Goal: Check status

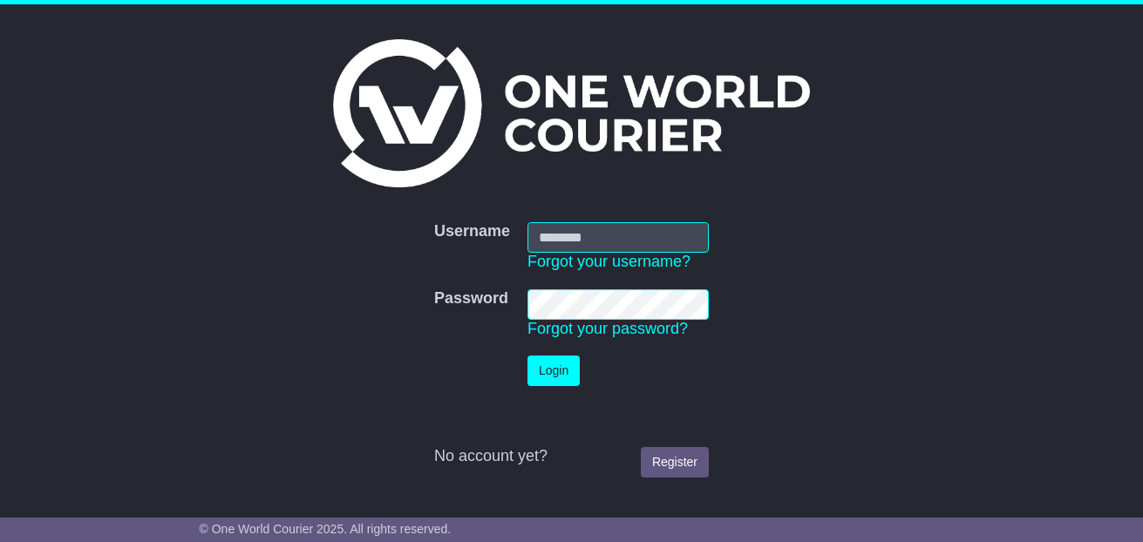
type input "**********"
click at [552, 365] on button "Login" at bounding box center [553, 371] width 52 height 31
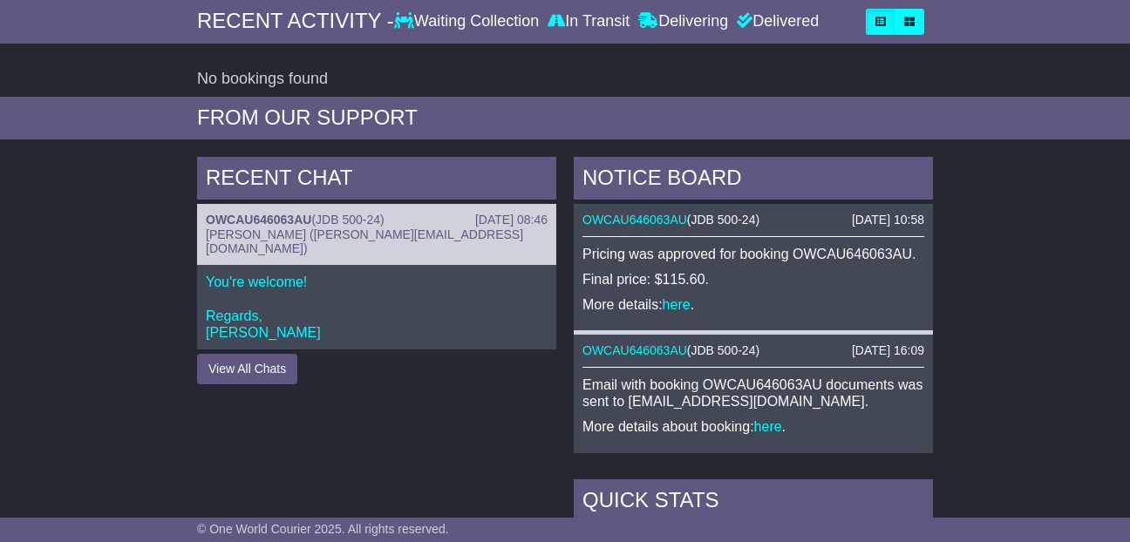
scroll to position [319, 0]
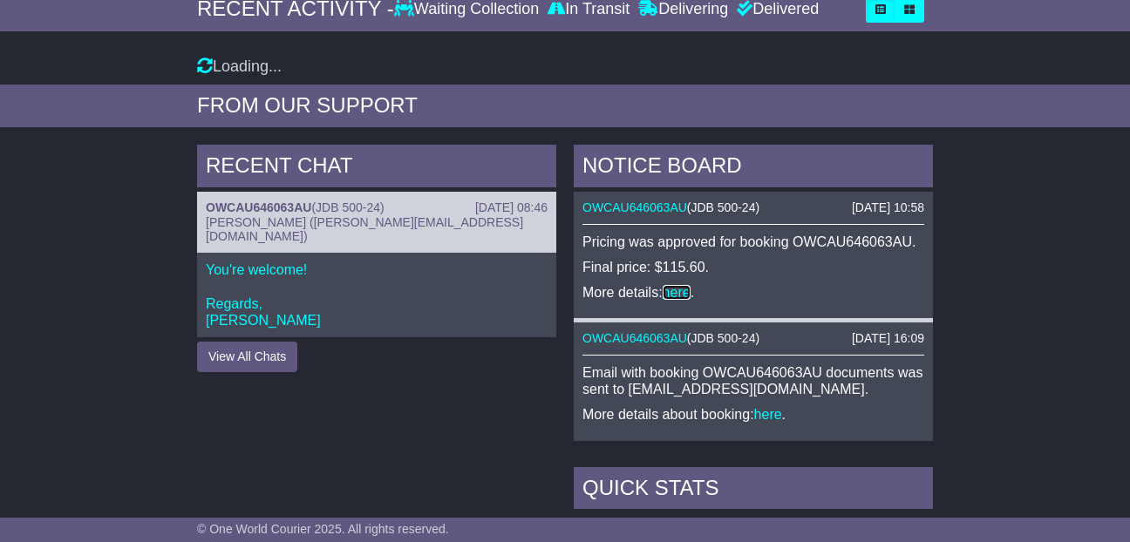
click at [682, 296] on div "NOTICE BOARD 17 Sep 2025 10:58 OWCAU646063AU ( JDB 500-24 ) Pricing was approve…" at bounding box center [753, 293] width 359 height 296
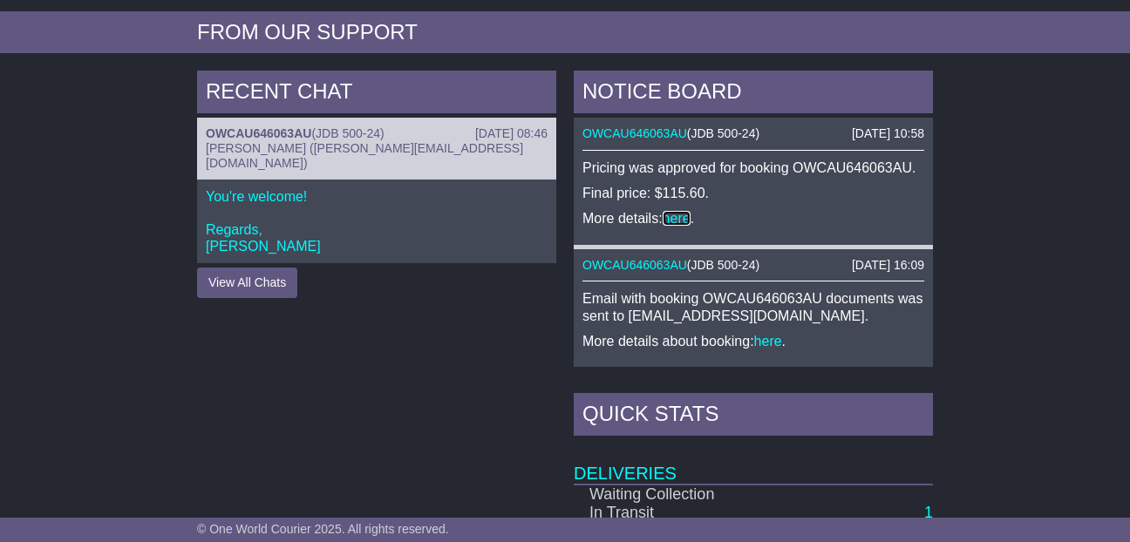
scroll to position [479, 0]
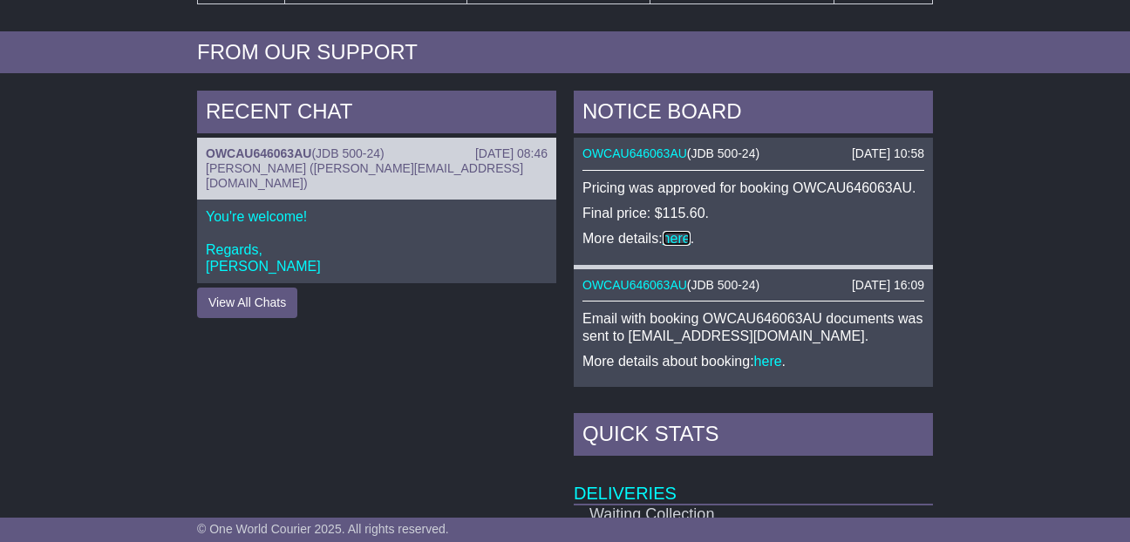
click at [680, 237] on link "here" at bounding box center [677, 238] width 28 height 15
drag, startPoint x: 1112, startPoint y: 233, endPoint x: 1125, endPoint y: 247, distance: 19.1
click at [1125, 247] on div "RECENT CHAT 17 Sep 2025 08:46 OWCAU646063AU ( JDB 500-24 ) Cristina Santos (cri…" at bounding box center [565, 451] width 1130 height 738
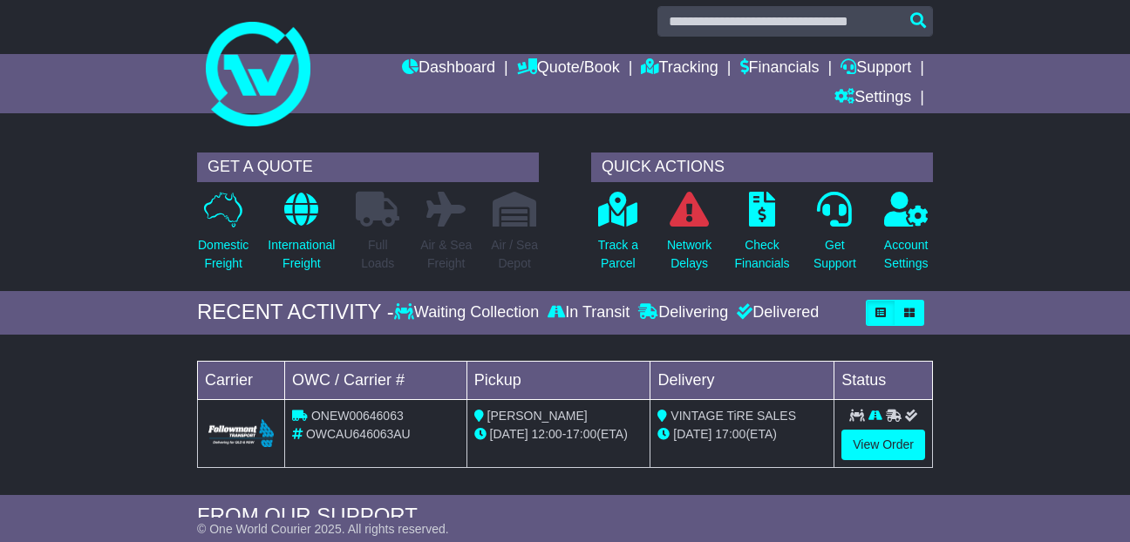
scroll to position [0, 0]
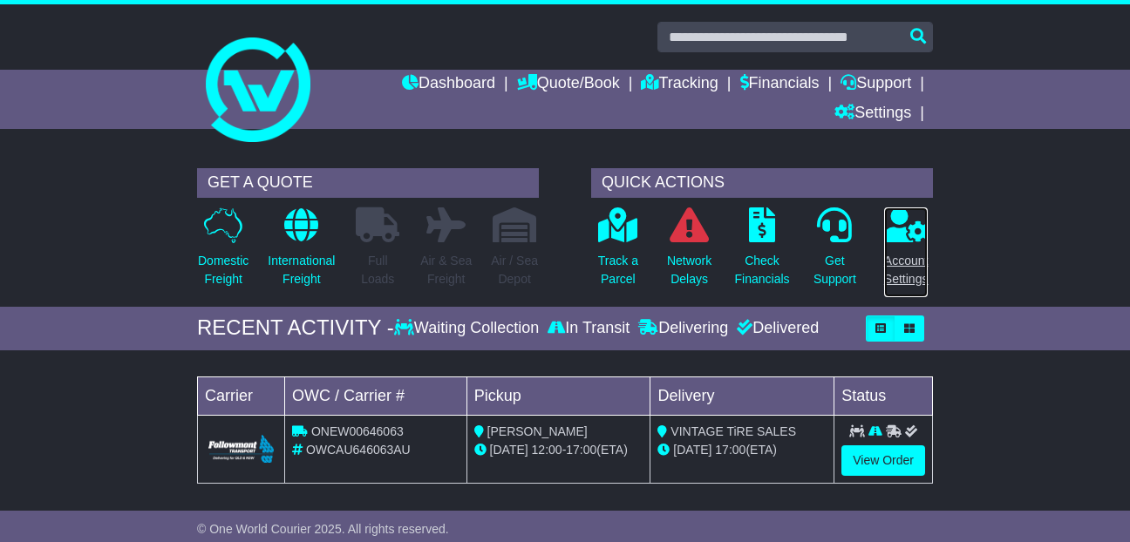
click at [901, 265] on p "Account Settings" at bounding box center [906, 270] width 44 height 37
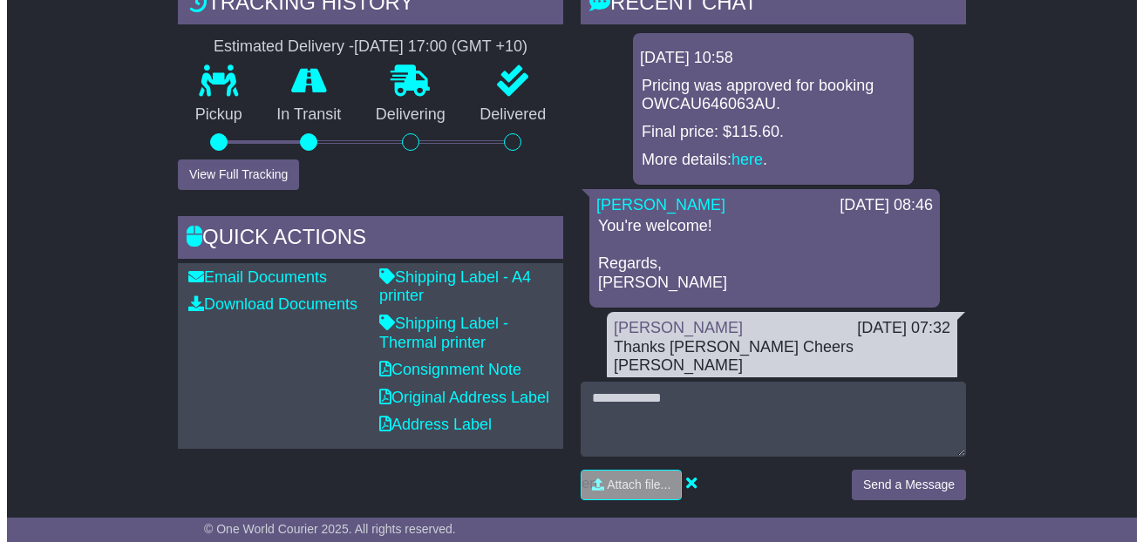
scroll to position [418, 0]
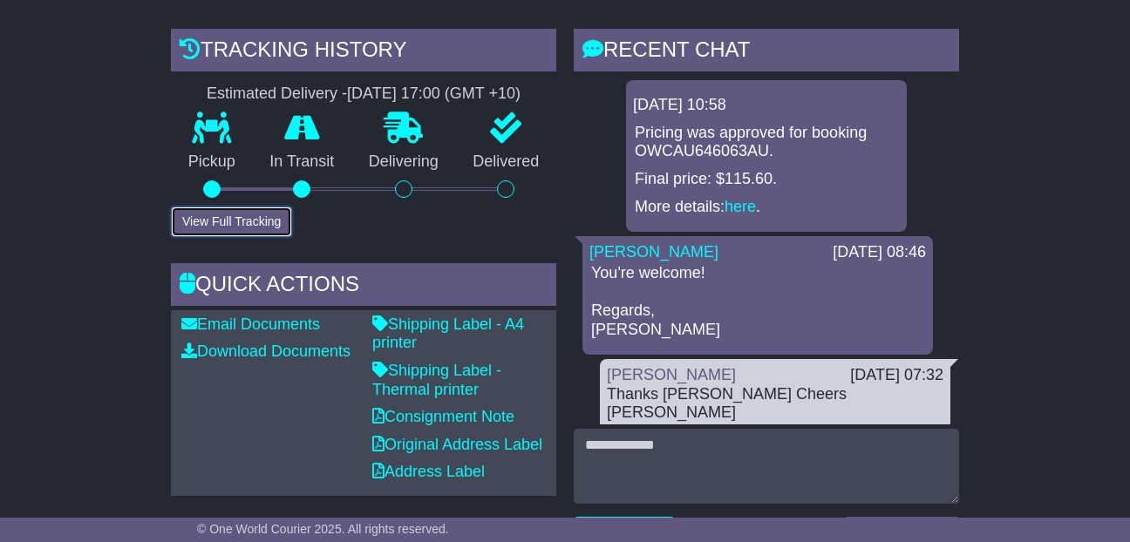
click at [235, 222] on button "View Full Tracking" at bounding box center [231, 222] width 121 height 31
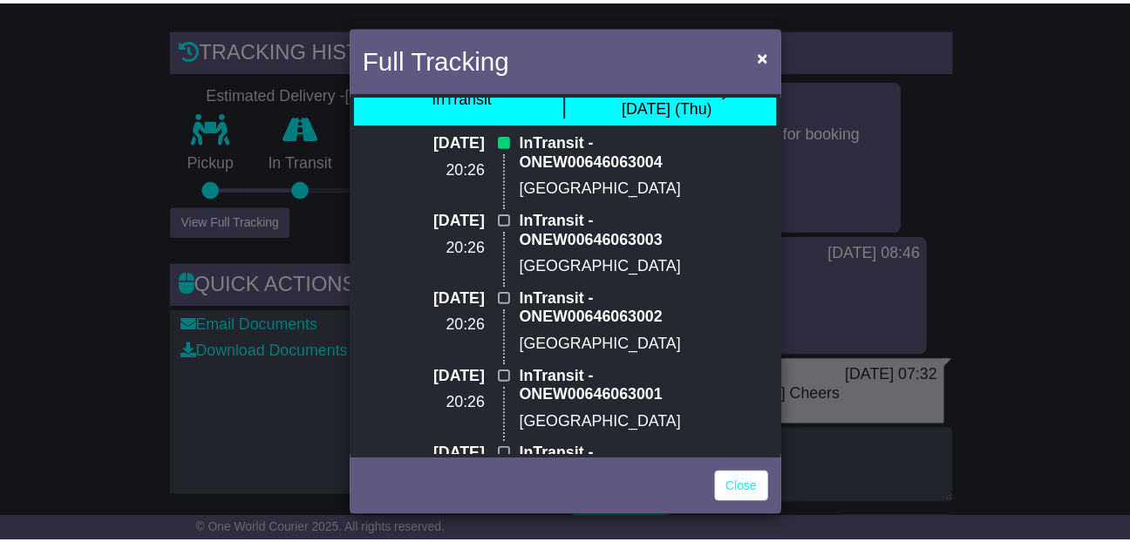
scroll to position [0, 0]
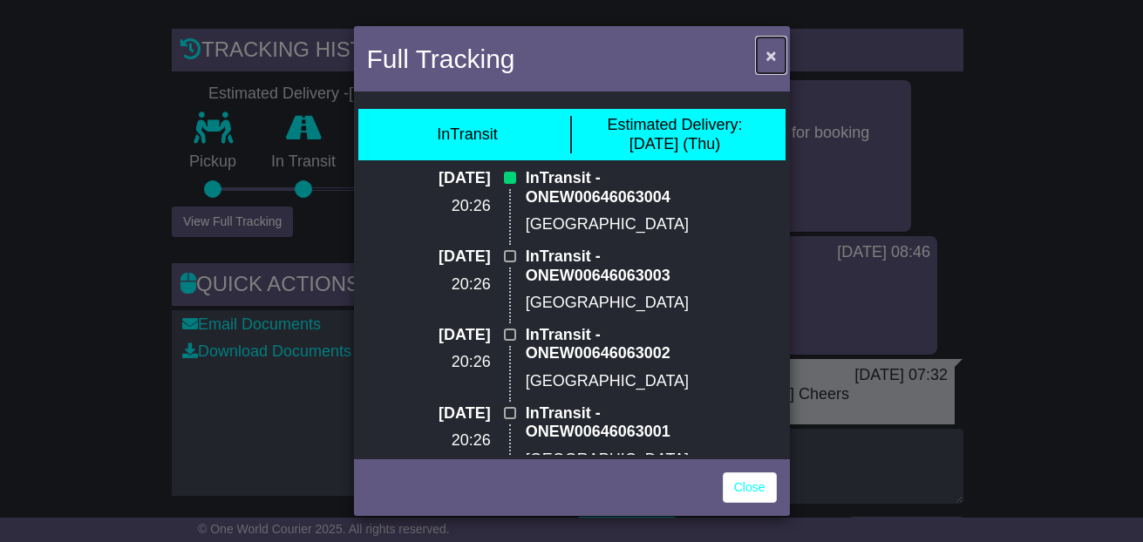
click at [766, 56] on span "×" at bounding box center [770, 55] width 10 height 20
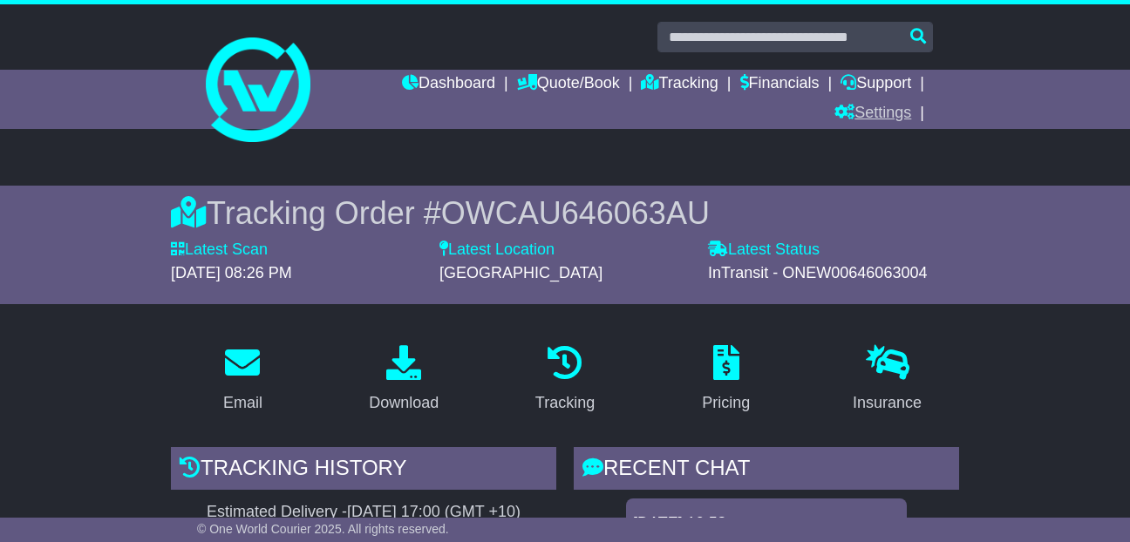
click at [894, 115] on link "Settings" at bounding box center [872, 114] width 77 height 30
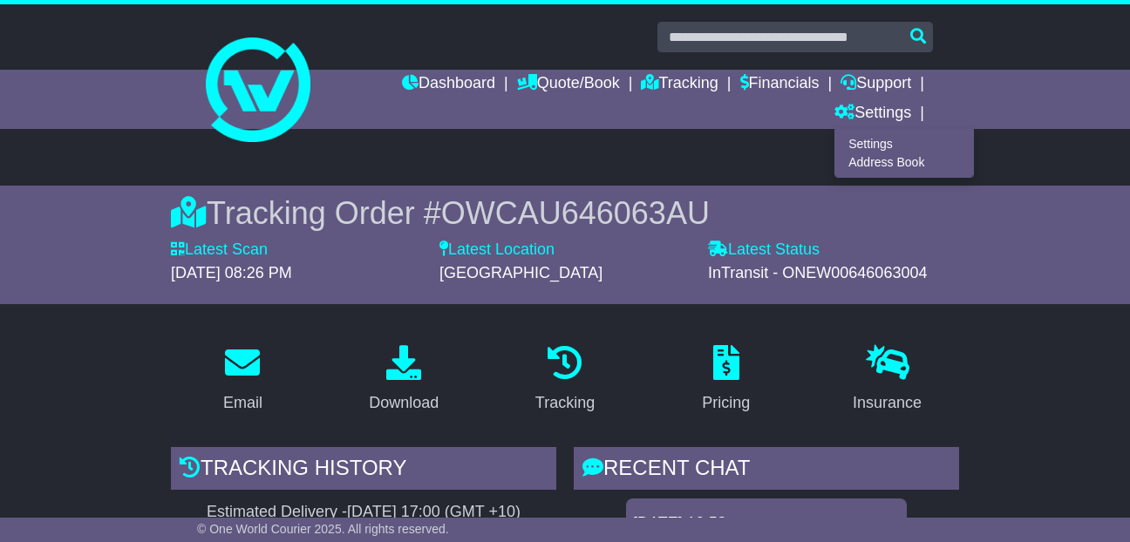
click at [969, 95] on div at bounding box center [565, 81] width 1130 height 155
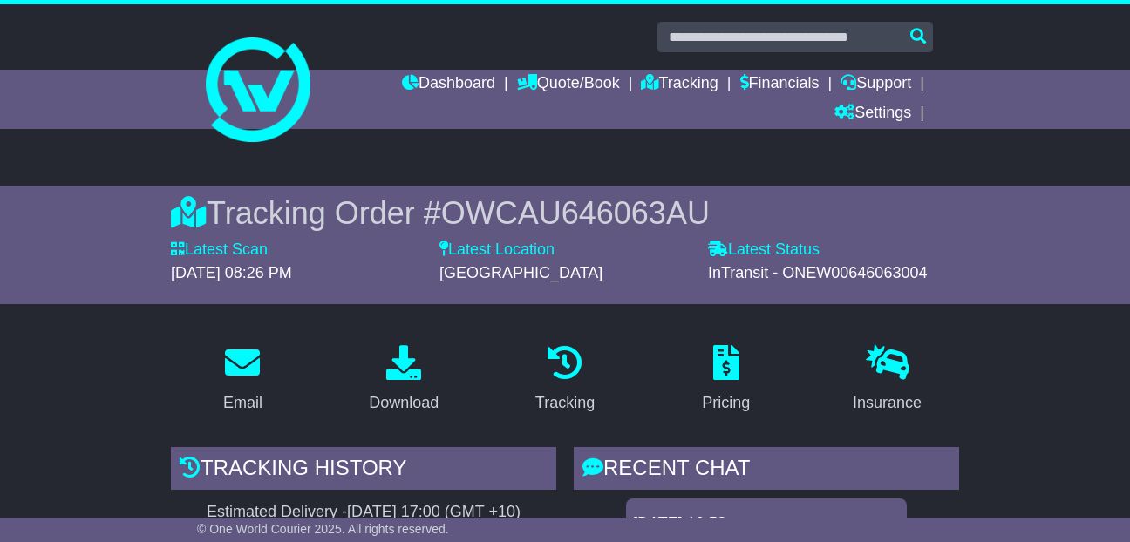
click at [260, 117] on div "Dashboard Quote/Book Domestic International Saved Quotes Drafts Domestic Quote …" at bounding box center [564, 99] width 753 height 59
